Goal: Navigation & Orientation: Find specific page/section

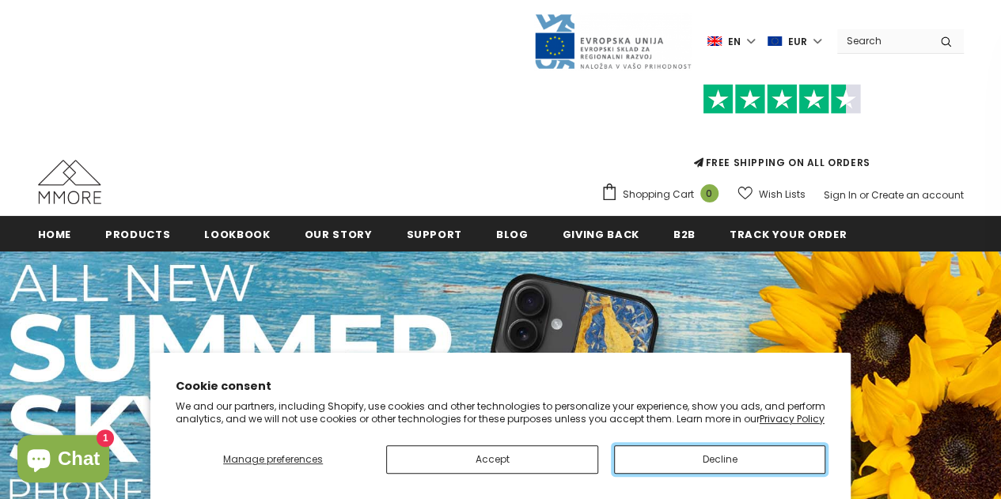
click at [678, 467] on button "Decline" at bounding box center [719, 460] width 211 height 28
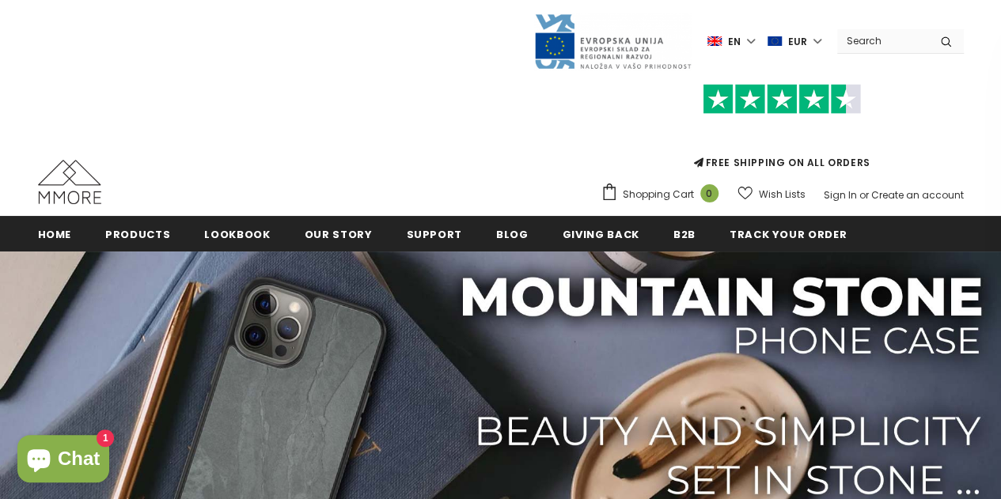
click at [756, 39] on label "en" at bounding box center [733, 41] width 51 height 24
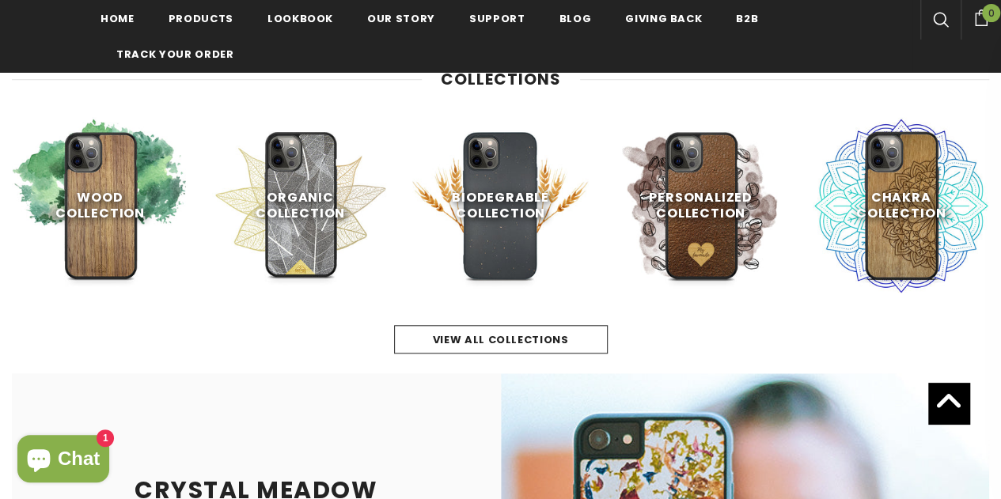
scroll to position [637, 0]
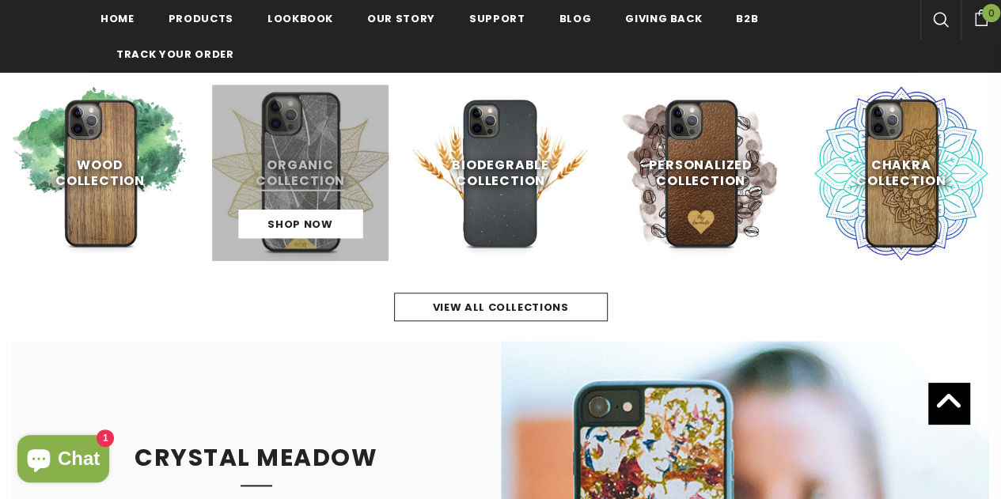
click at [312, 136] on link at bounding box center [300, 173] width 176 height 176
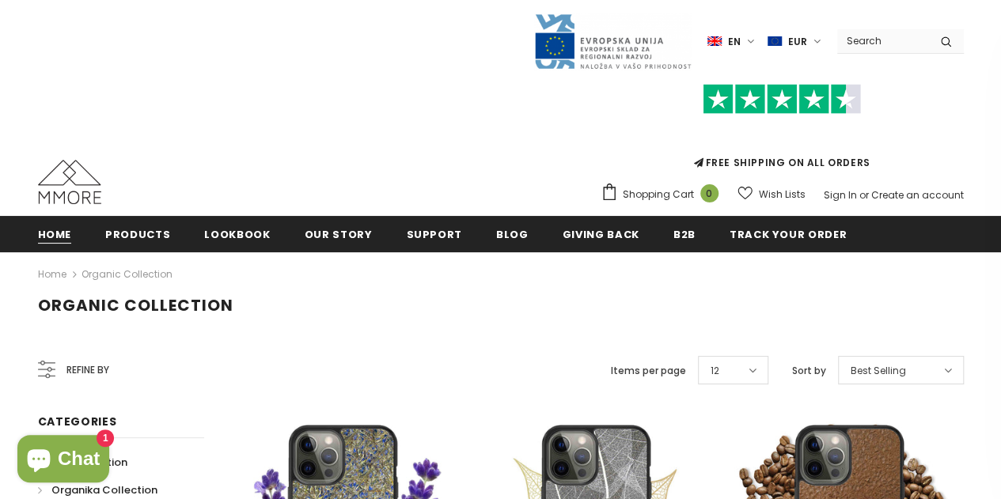
click at [59, 235] on span "Home" at bounding box center [55, 234] width 34 height 15
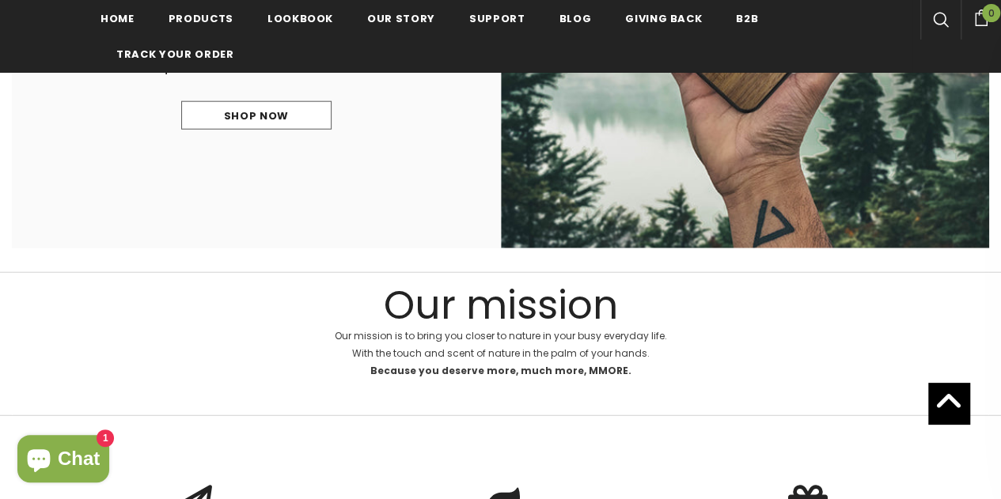
scroll to position [1983, 0]
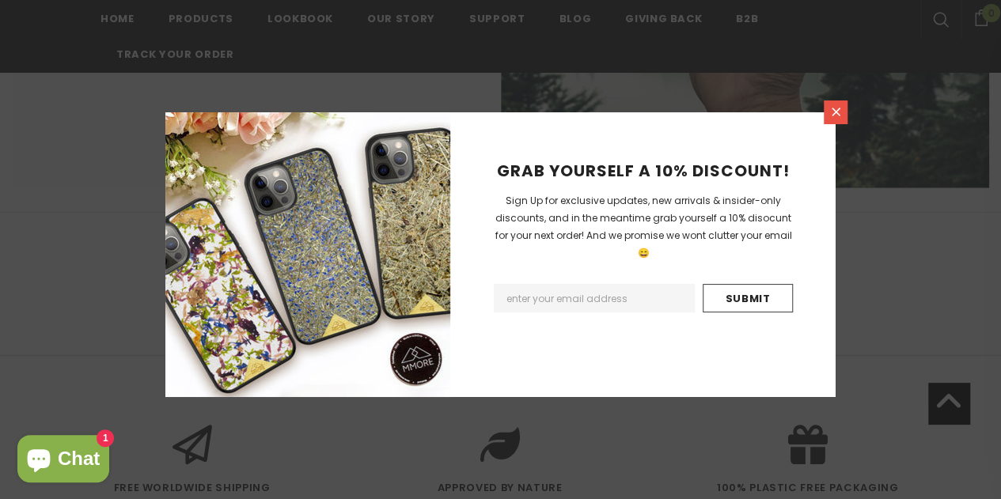
click at [837, 110] on icon at bounding box center [836, 112] width 9 height 9
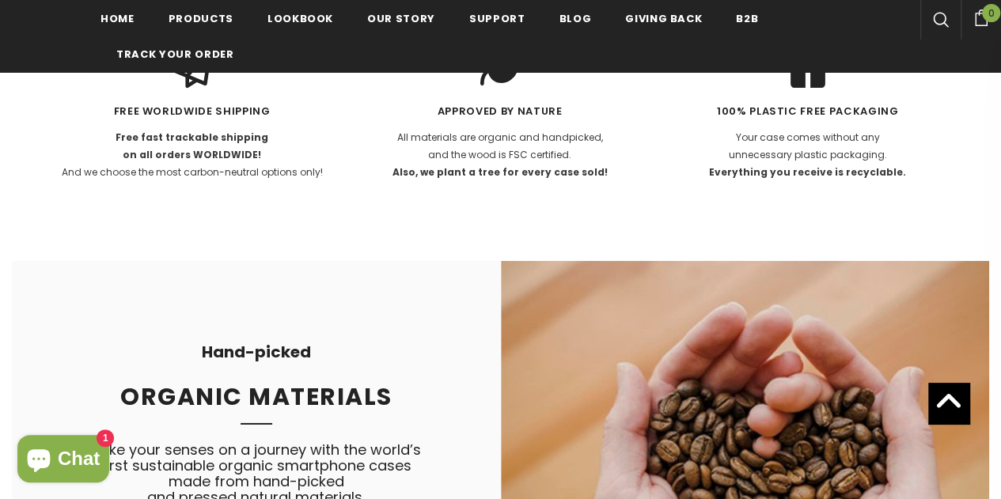
scroll to position [2457, 0]
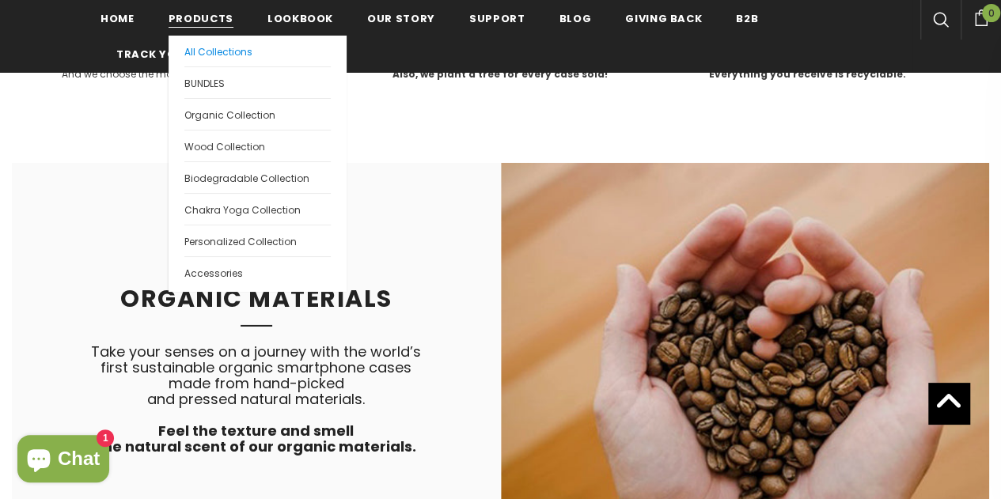
click at [226, 48] on span "All Collections" at bounding box center [218, 51] width 68 height 13
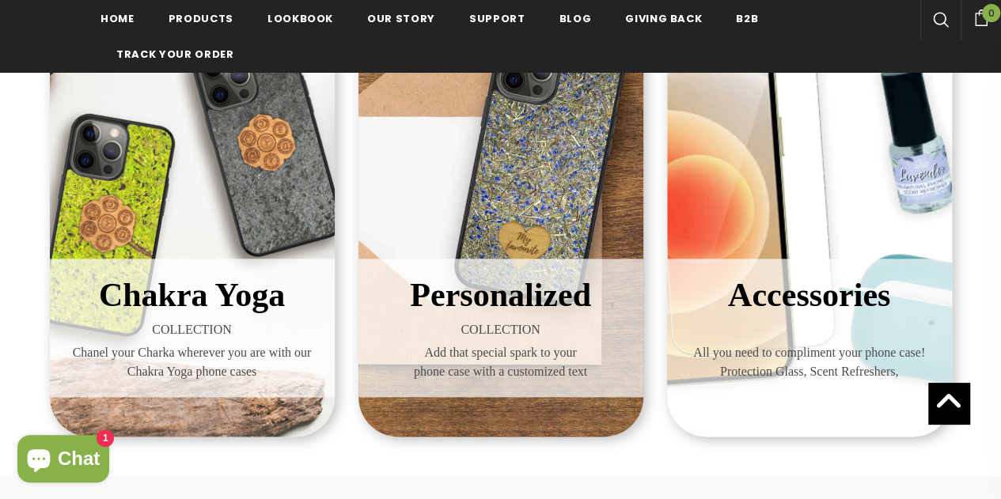
scroll to position [791, 0]
